Goal: Information Seeking & Learning: Learn about a topic

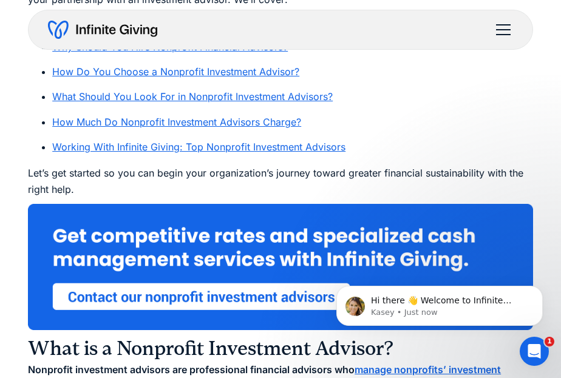
scroll to position [751, 0]
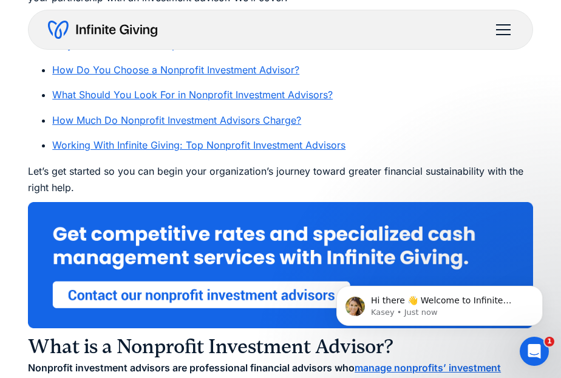
click at [210, 145] on link "Working With Infinite Giving: Top Nonprofit Investment Advisors" at bounding box center [198, 145] width 293 height 12
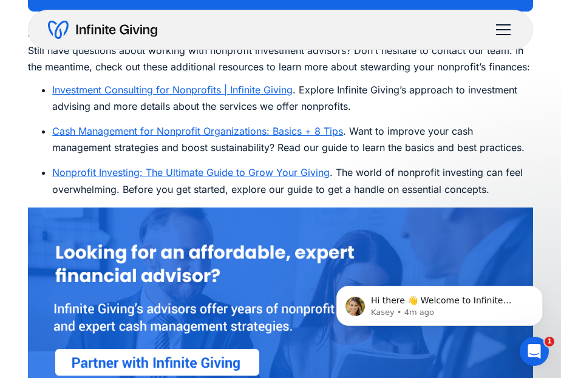
scroll to position [5061, 0]
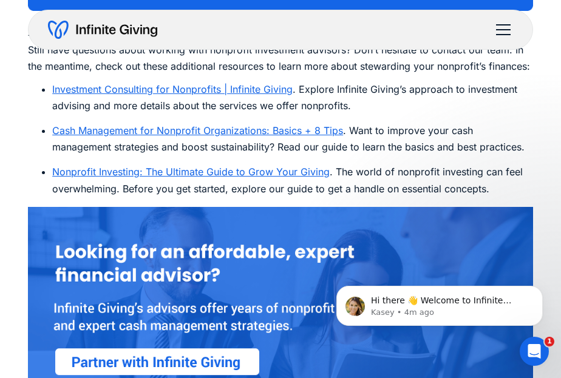
click at [154, 124] on link "Cash Management for Nonprofit Organizations: Basics + 8 Tips" at bounding box center [197, 130] width 291 height 12
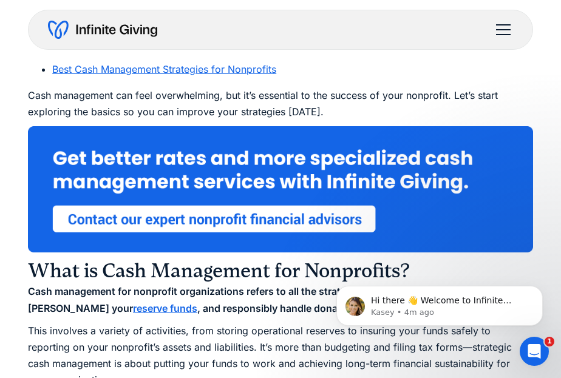
scroll to position [768, 0]
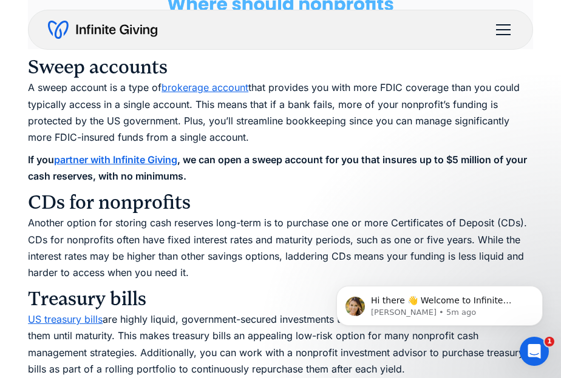
scroll to position [2489, 0]
